Goal: Navigation & Orientation: Go to known website

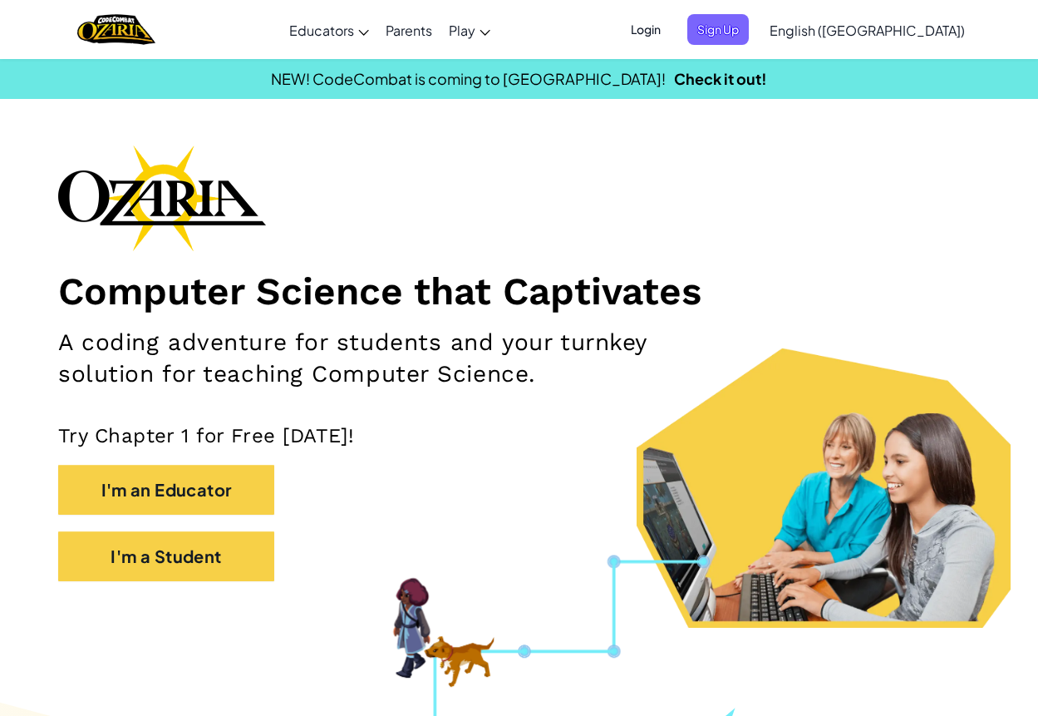
click at [671, 21] on span "Login" at bounding box center [646, 29] width 50 height 31
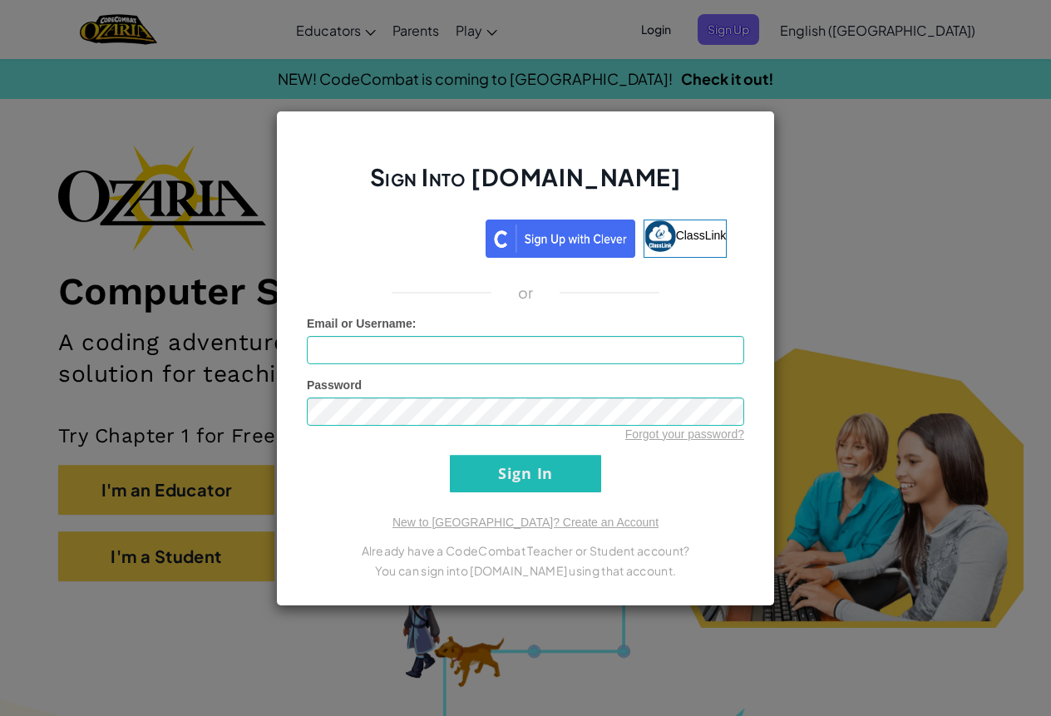
click at [731, 57] on div "Sign Into [DOMAIN_NAME] ClassLink or Unknown Error Email or Username : Password…" at bounding box center [525, 358] width 1051 height 716
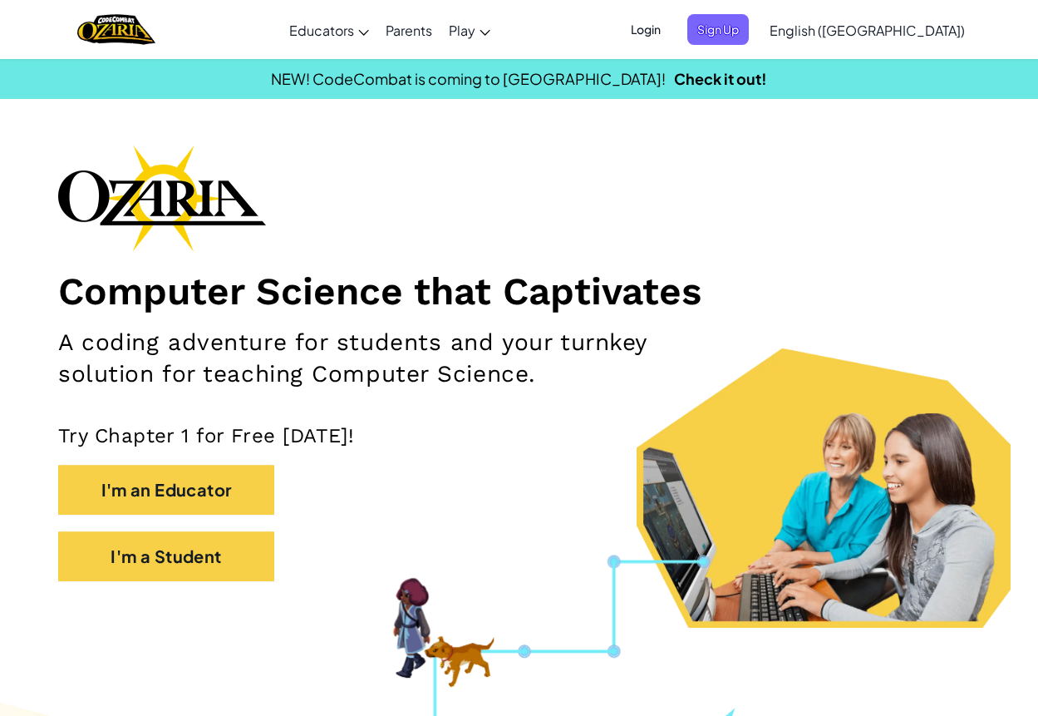
click at [671, 32] on span "Login" at bounding box center [646, 29] width 50 height 31
